Goal: Transaction & Acquisition: Register for event/course

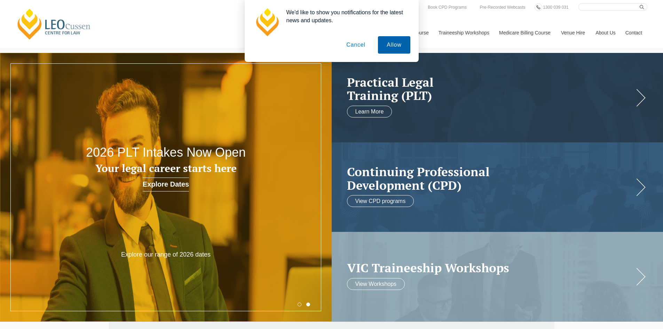
click at [402, 45] on button "Allow" at bounding box center [394, 44] width 32 height 17
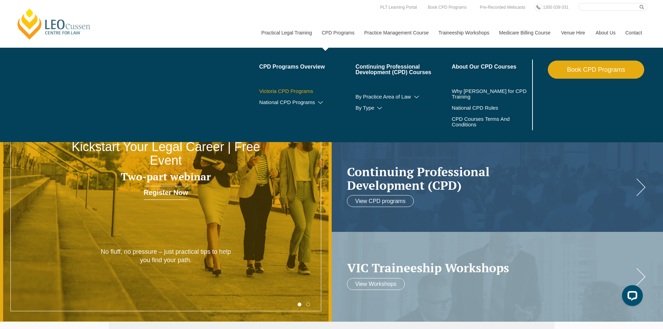
click at [275, 93] on link "Victoria CPD Programs" at bounding box center [307, 91] width 96 height 6
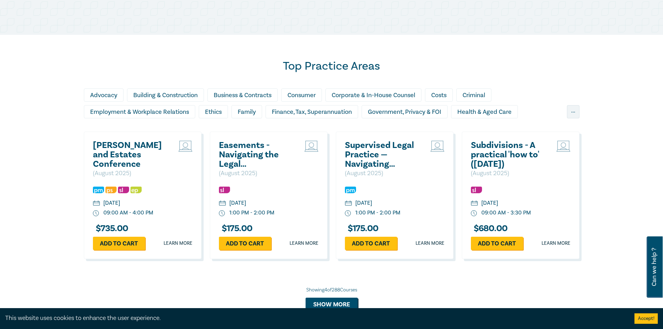
scroll to position [592, 0]
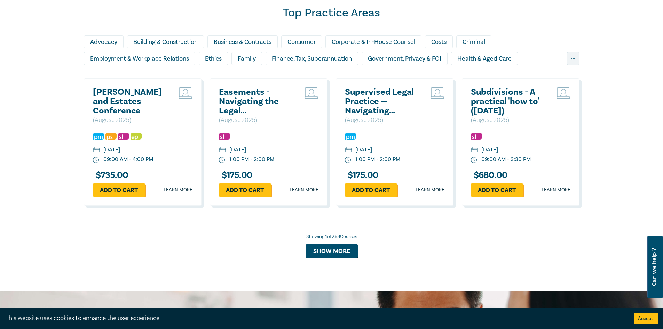
click at [513, 100] on h2 "Subdivisions - A practical 'how to' ([DATE])" at bounding box center [508, 101] width 75 height 28
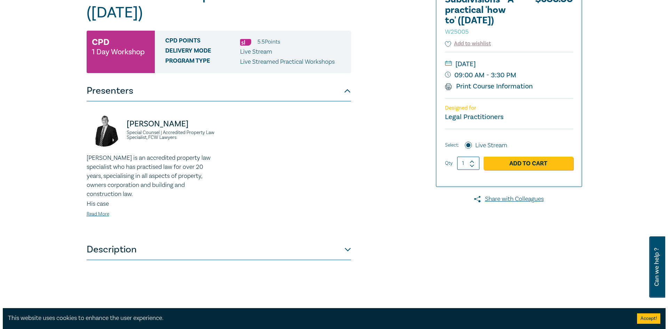
scroll to position [104, 0]
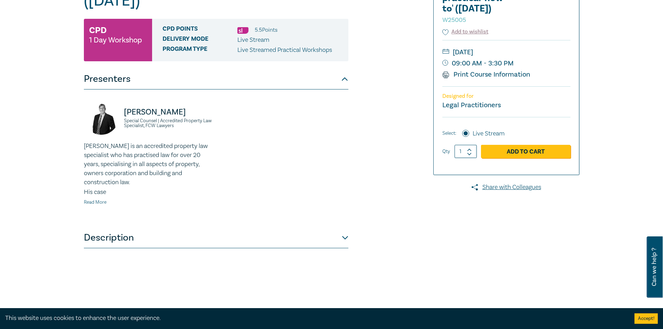
click at [92, 199] on link "Read More" at bounding box center [95, 202] width 23 height 6
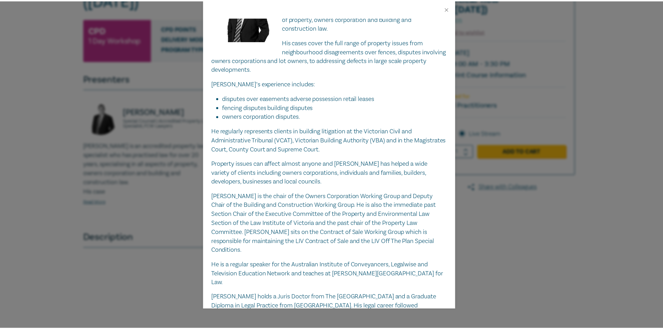
scroll to position [0, 0]
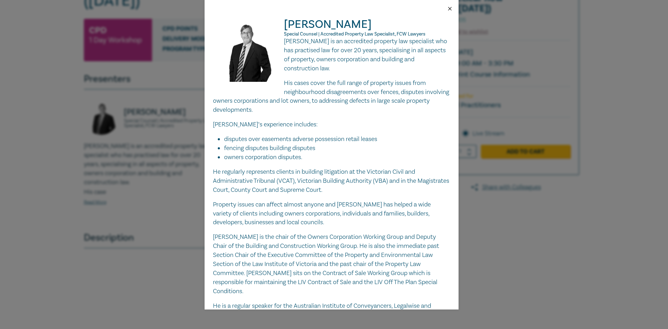
click at [449, 8] on button "Close" at bounding box center [450, 9] width 6 height 6
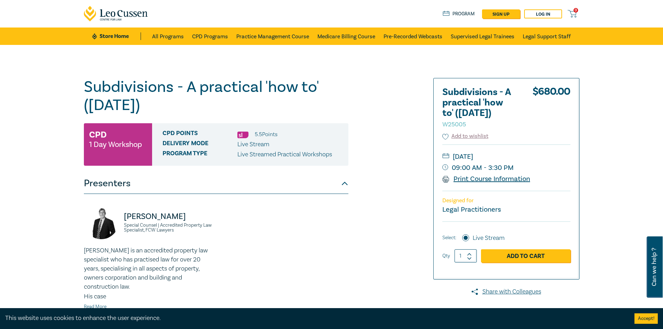
click at [473, 180] on link "Print Course Information" at bounding box center [486, 178] width 88 height 9
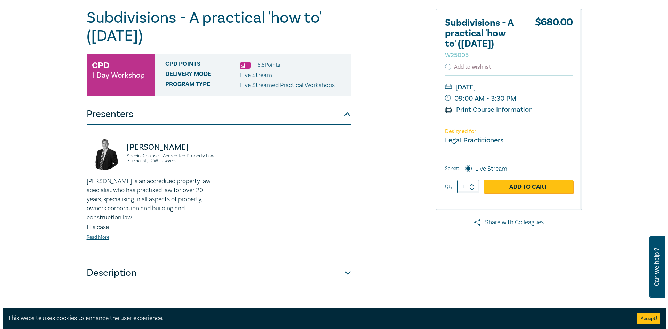
scroll to position [70, 0]
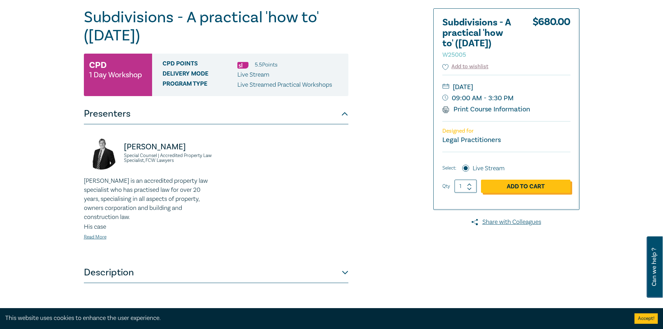
click at [513, 187] on link "Add to Cart" at bounding box center [525, 186] width 89 height 13
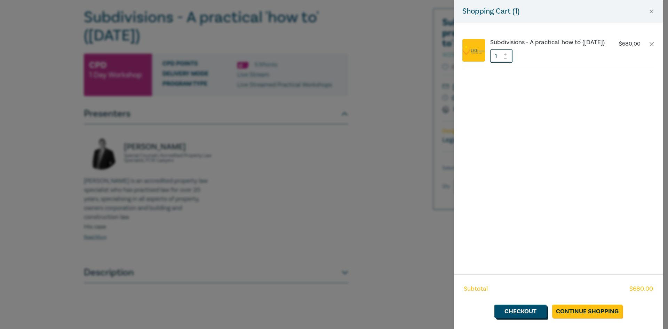
click at [533, 311] on link "Checkout" at bounding box center [521, 311] width 52 height 13
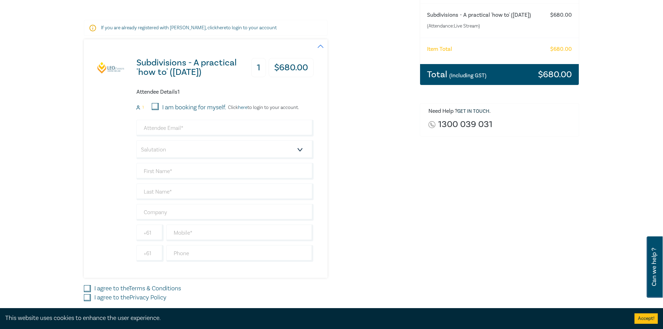
scroll to position [104, 0]
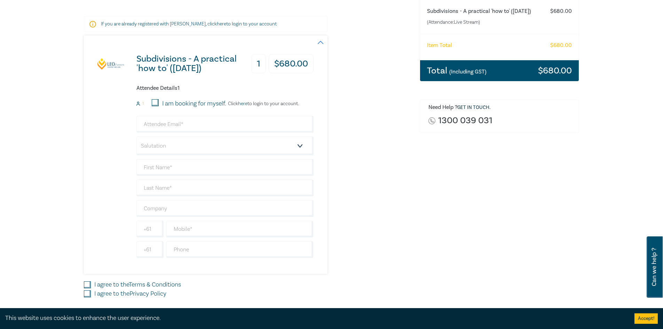
click at [154, 101] on input "I am booking for myself." at bounding box center [155, 102] width 7 height 7
checkbox input "true"
click at [162, 132] on input "email" at bounding box center [224, 124] width 177 height 17
type input "jordan.zambelli@kahns.com.au"
type input "Jordan"
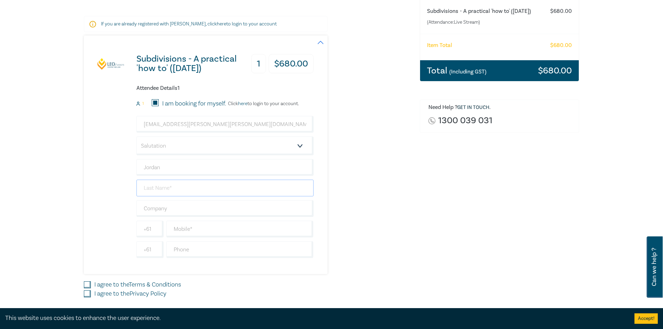
type input "[PERSON_NAME]"
type input "0414070500"
type input "[GEOGRAPHIC_DATA]"
click at [153, 227] on input "0414070500" at bounding box center [149, 229] width 27 height 17
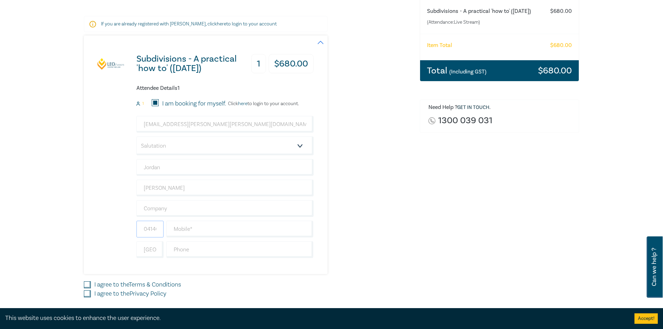
scroll to position [0, 18]
click at [153, 227] on input "0414070500" at bounding box center [149, 229] width 27 height 17
click at [199, 229] on input "text" at bounding box center [239, 229] width 147 height 17
paste input "0414070500"
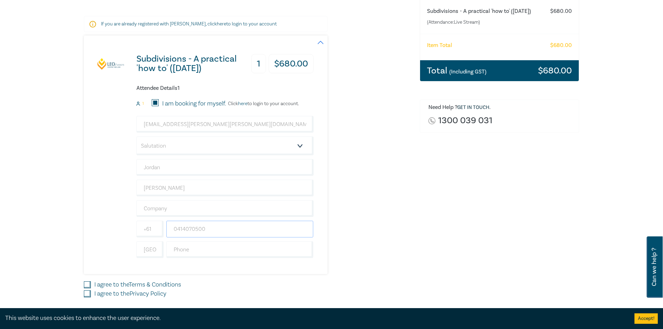
type input "0414070500"
click at [435, 230] on div "Order Subdivisions - A practical 'how to' (August 2025) (Attendance: Live Strea…" at bounding box center [500, 148] width 168 height 356
click at [232, 247] on input "text" at bounding box center [239, 249] width 147 height 17
click at [423, 174] on div "Order Subdivisions - A practical 'how to' (August 2025) (Attendance: Live Strea…" at bounding box center [500, 148] width 168 height 356
click at [194, 211] on input "text" at bounding box center [224, 208] width 177 height 17
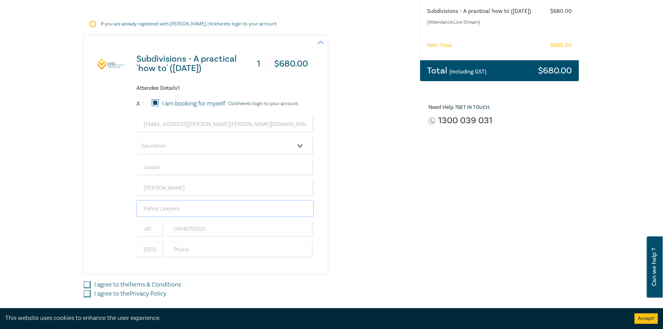
type input "Kahns Lawyers"
click at [388, 161] on div "Subdivisions - A practical 'how to' (August 2025) 1 $ 680.00 Attendee Details 1…" at bounding box center [248, 155] width 328 height 238
click at [275, 147] on select "Salutation Mr. Mrs. Ms. Miss Dr. Prof. Other" at bounding box center [224, 145] width 177 height 19
select select "Mr."
click at [136, 136] on select "Salutation Mr. Mrs. Ms. Miss Dr. Prof. Other" at bounding box center [224, 145] width 177 height 19
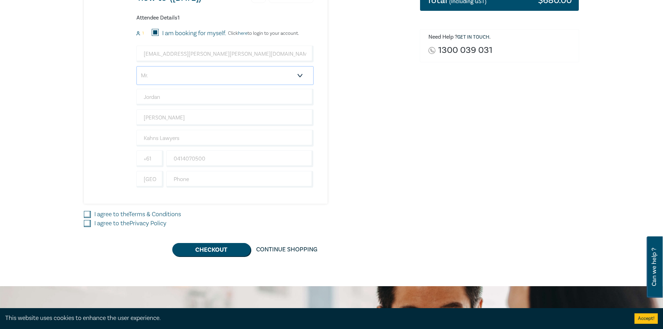
scroll to position [209, 0]
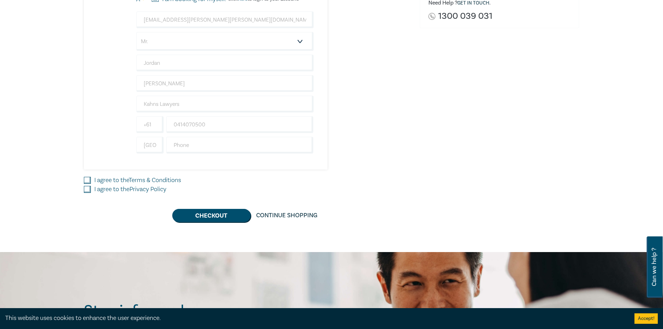
click at [89, 178] on input "I agree to the Terms & Conditions" at bounding box center [87, 180] width 7 height 7
checkbox input "true"
click at [87, 189] on input "I agree to the Privacy Policy" at bounding box center [87, 189] width 7 height 7
checkbox input "true"
click at [202, 219] on button "Checkout" at bounding box center [211, 215] width 78 height 13
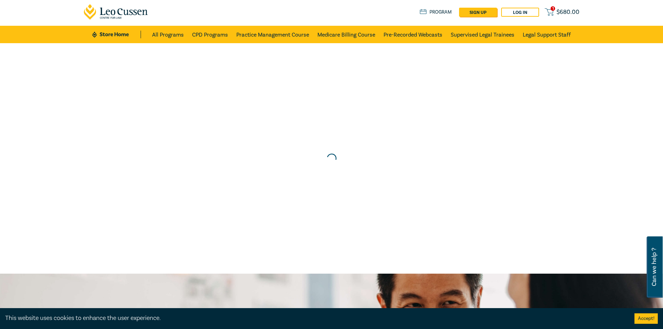
scroll to position [0, 0]
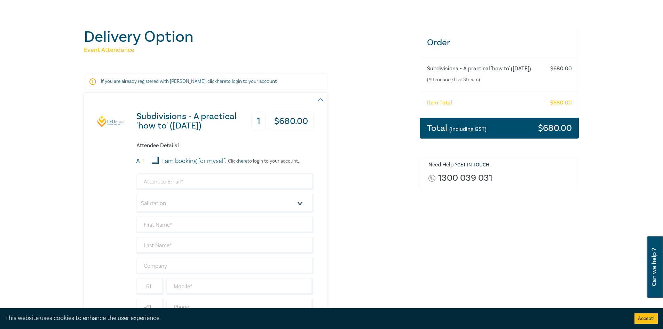
scroll to position [35, 0]
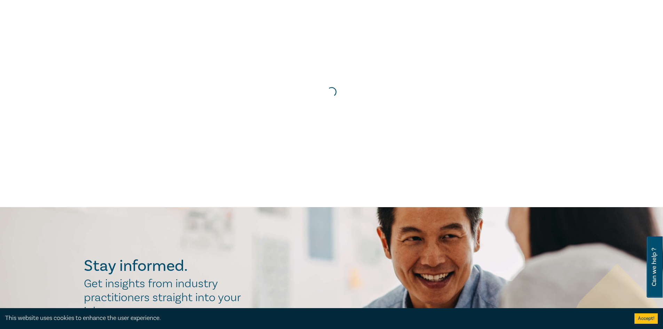
scroll to position [70, 0]
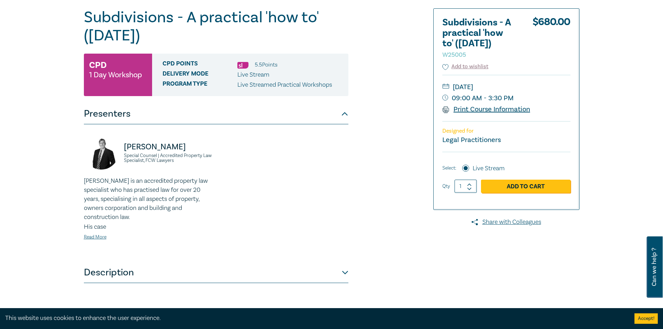
click at [486, 111] on link "Print Course Information" at bounding box center [486, 109] width 88 height 9
click at [508, 218] on link "Share with Colleagues" at bounding box center [506, 222] width 146 height 9
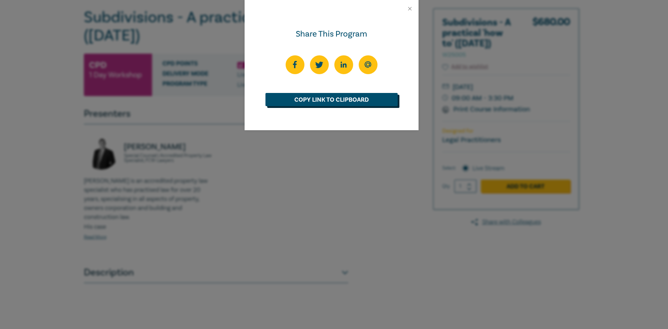
click at [359, 97] on link "Copy Link to Clipboard" at bounding box center [332, 99] width 132 height 13
click at [411, 8] on button "Close" at bounding box center [410, 9] width 6 height 6
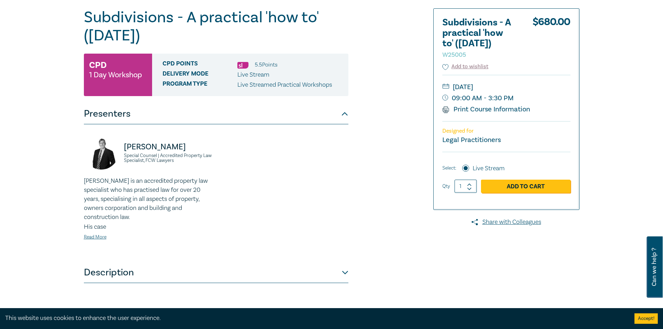
click at [551, 129] on p "Designed for" at bounding box center [506, 131] width 128 height 7
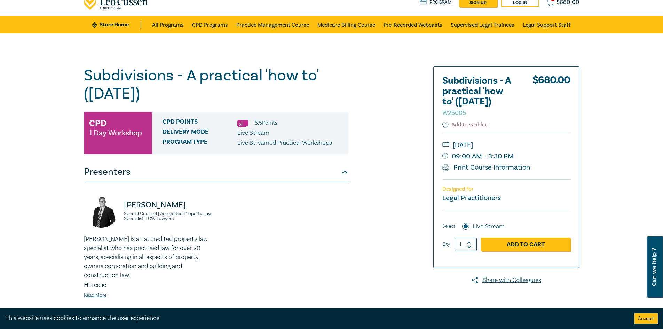
scroll to position [0, 0]
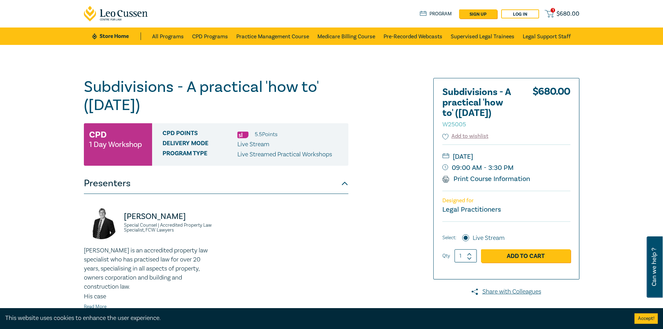
click at [568, 10] on span "$ 680.00" at bounding box center [568, 14] width 23 height 8
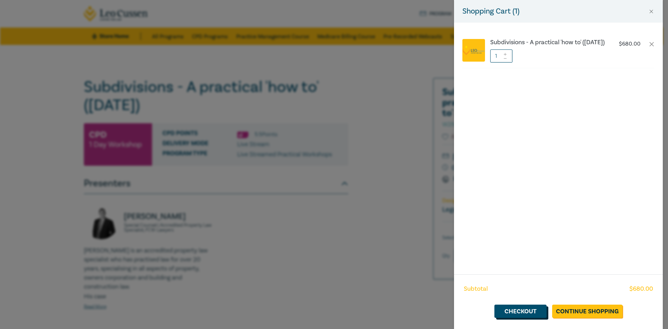
click at [523, 313] on link "Checkout" at bounding box center [521, 311] width 52 height 13
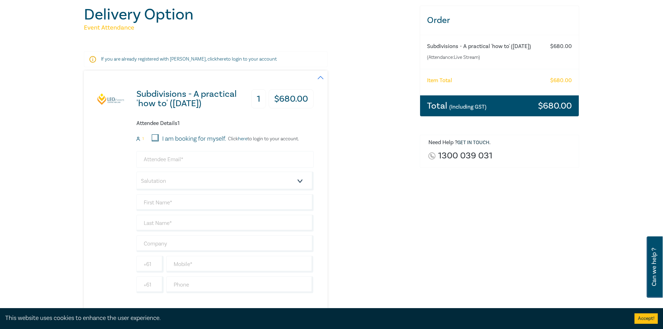
scroll to position [70, 0]
click at [169, 160] on input "email" at bounding box center [224, 159] width 177 height 17
type input "jord"
click at [153, 138] on input "I am booking for myself." at bounding box center [155, 137] width 7 height 7
checkbox input "true"
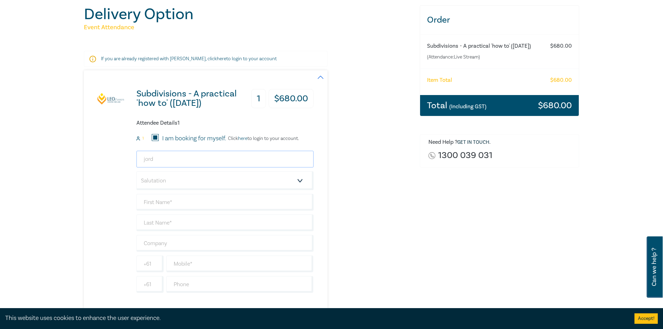
click at [161, 161] on input "jord" at bounding box center [224, 159] width 177 height 17
type input "jordan.zambelli@kahns.com.au"
type input "Jordan"
type input "[PERSON_NAME]"
type input "0414070500"
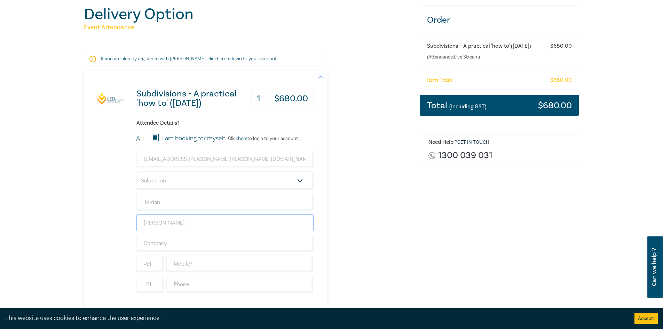
type input "[GEOGRAPHIC_DATA]"
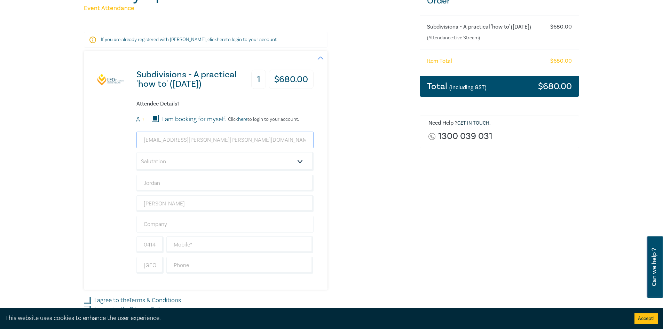
scroll to position [104, 0]
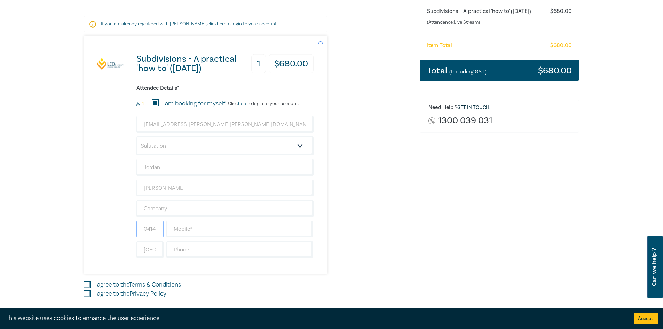
click at [144, 228] on input "0414070500" at bounding box center [149, 229] width 27 height 17
click at [209, 231] on input "text" at bounding box center [239, 229] width 147 height 17
paste input "0414070500"
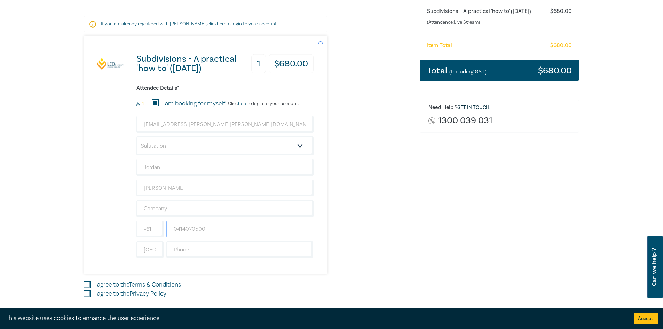
type input "0414070500"
click at [449, 199] on div "Order Subdivisions - A practical 'how to' (August 2025) (Attendance: Live Strea…" at bounding box center [500, 148] width 168 height 356
click at [199, 211] on input "text" at bounding box center [224, 208] width 177 height 17
type input "Kahns Lawyers"
click at [84, 285] on input "I agree to the Terms & Conditions" at bounding box center [87, 284] width 7 height 7
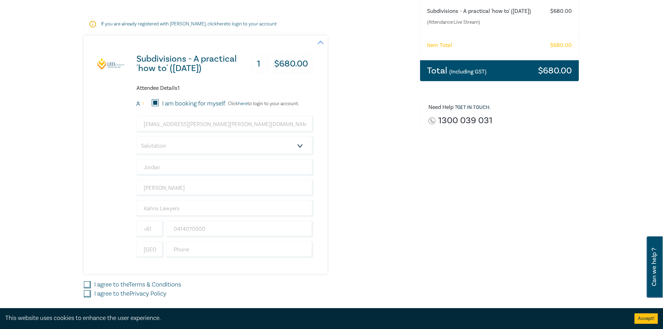
checkbox input "true"
click at [86, 290] on input "I agree to the Privacy Policy" at bounding box center [87, 293] width 7 height 7
checkbox input "true"
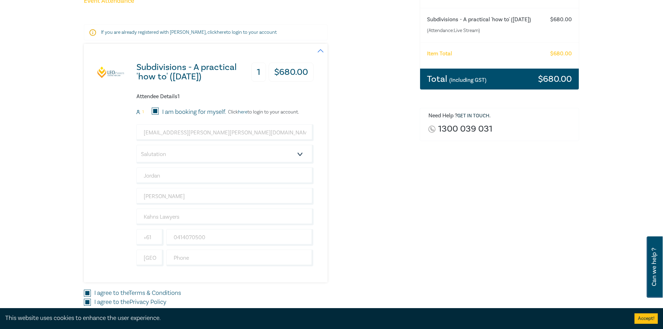
scroll to position [139, 0]
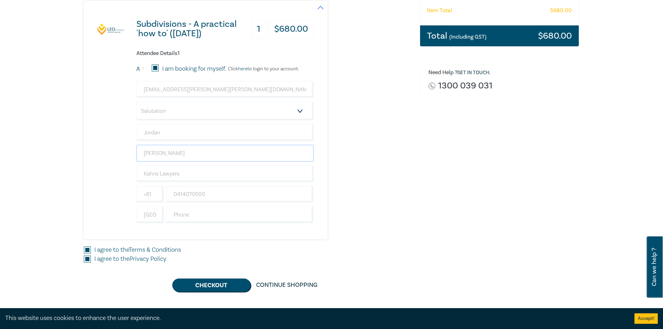
click at [148, 154] on input "[PERSON_NAME]" at bounding box center [224, 153] width 177 height 17
click at [426, 127] on div "Order Subdivisions - A practical 'how to' (August 2025) (Attendance: Live Strea…" at bounding box center [500, 114] width 168 height 356
click at [213, 284] on button "Checkout" at bounding box center [211, 284] width 78 height 13
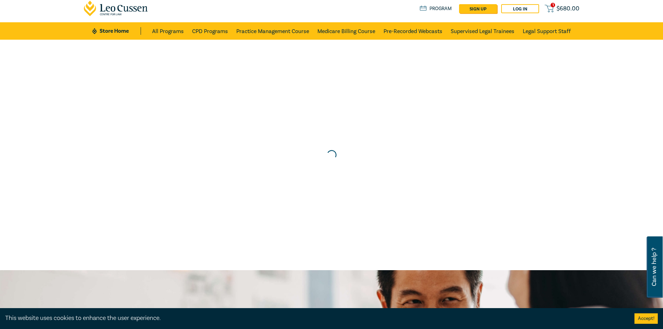
scroll to position [0, 0]
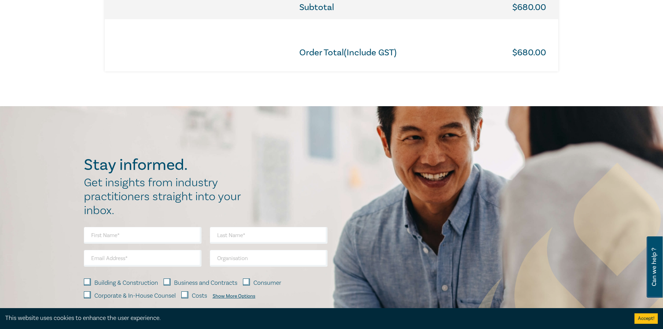
scroll to position [383, 0]
